Goal: Transaction & Acquisition: Purchase product/service

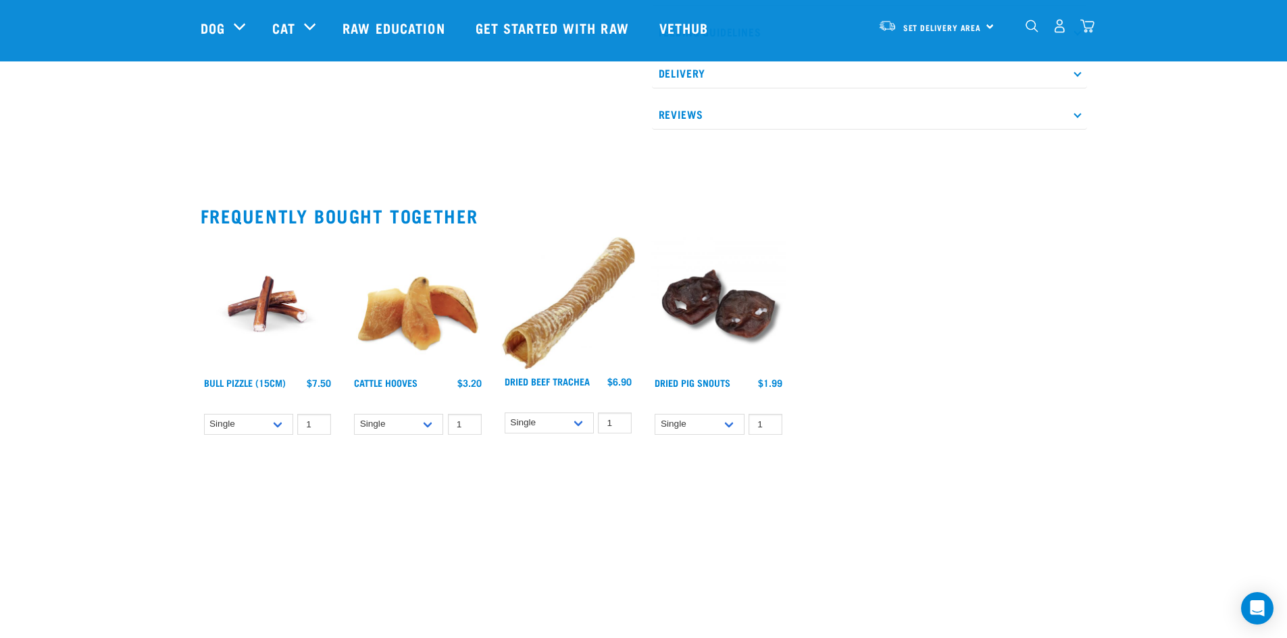
scroll to position [675, 0]
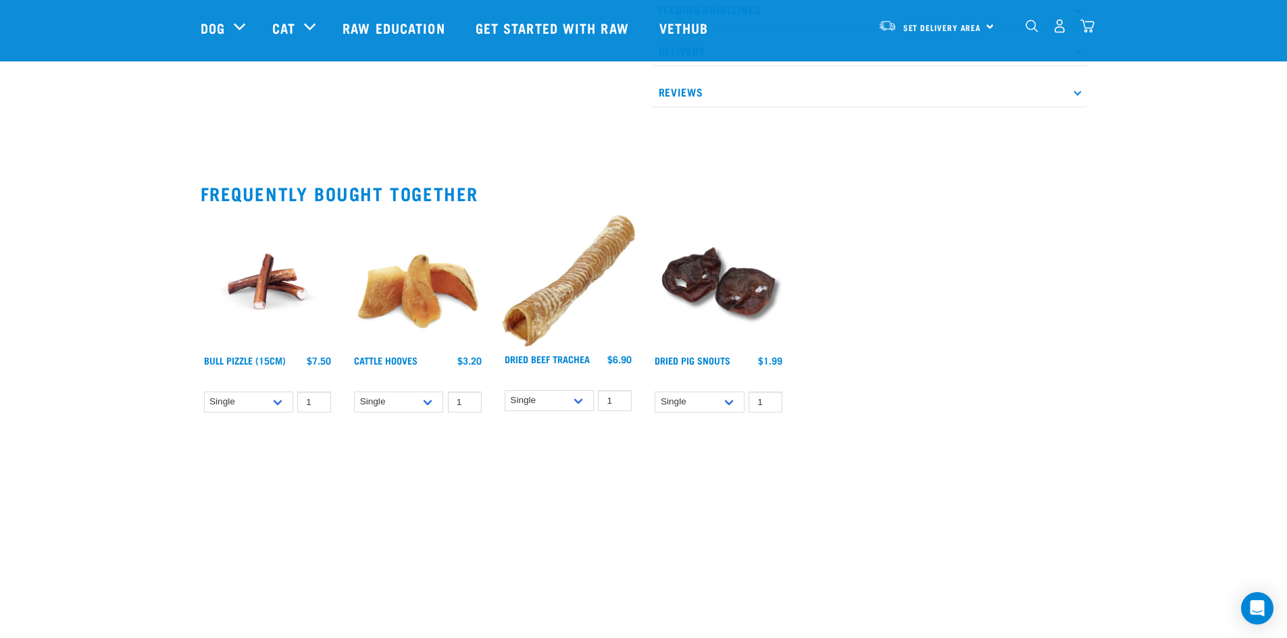
click at [403, 312] on img at bounding box center [418, 282] width 134 height 134
